Goal: Check status: Check status

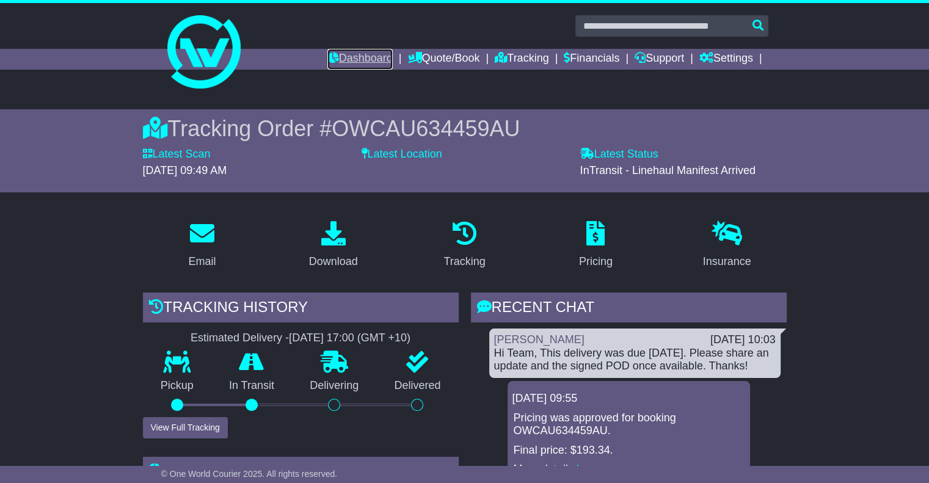
click at [349, 56] on link "Dashboard" at bounding box center [360, 59] width 65 height 21
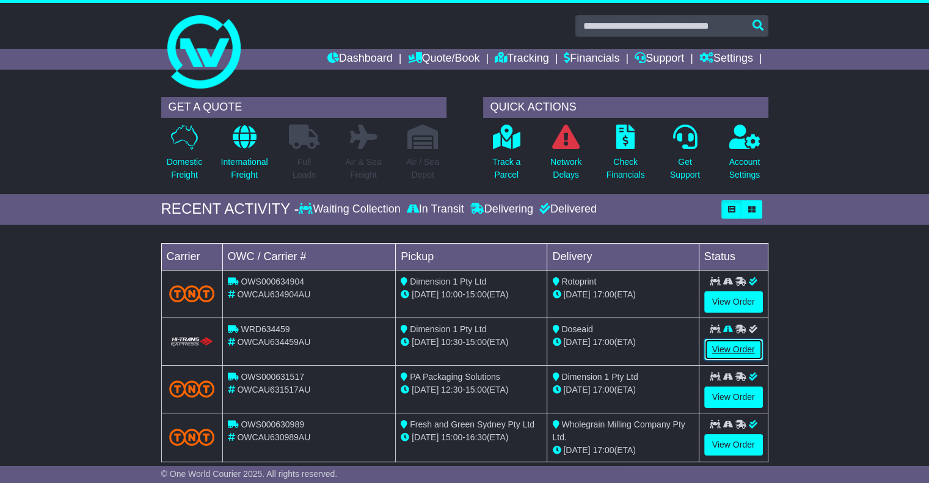
click at [724, 350] on link "View Order" at bounding box center [734, 349] width 59 height 21
